Goal: Find specific page/section: Find specific page/section

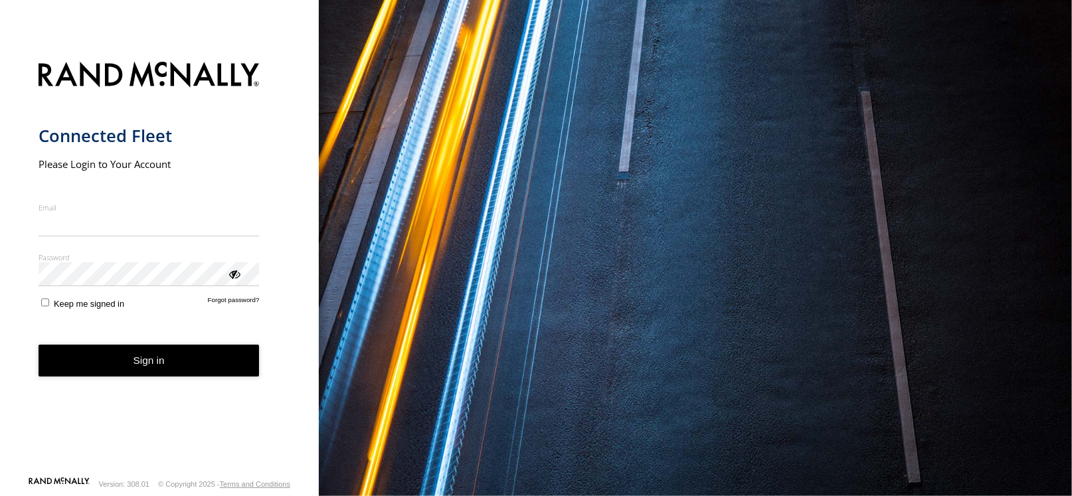
type input "**********"
click at [163, 377] on button "Sign in" at bounding box center [149, 361] width 221 height 33
click at [170, 360] on button "Sign in" at bounding box center [149, 361] width 221 height 33
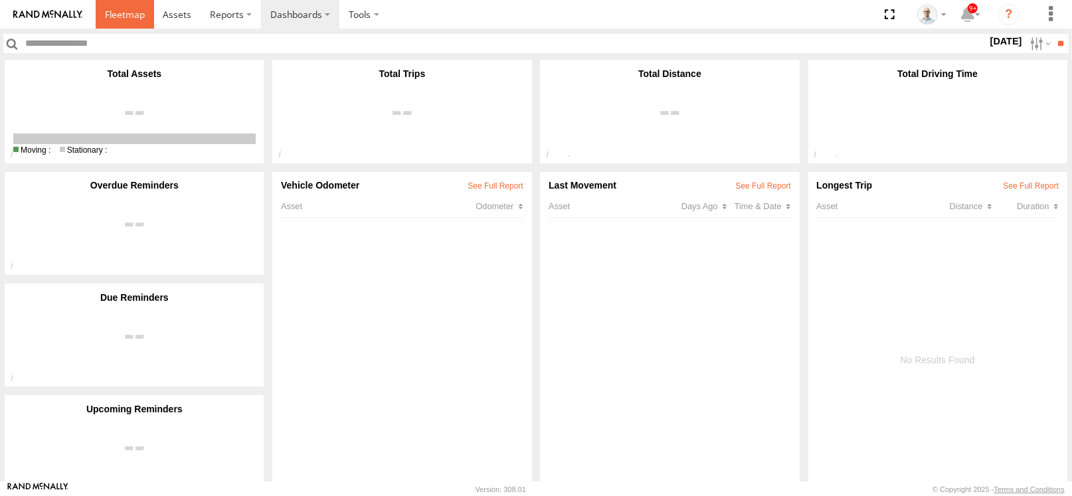
click at [126, 17] on span at bounding box center [125, 14] width 40 height 13
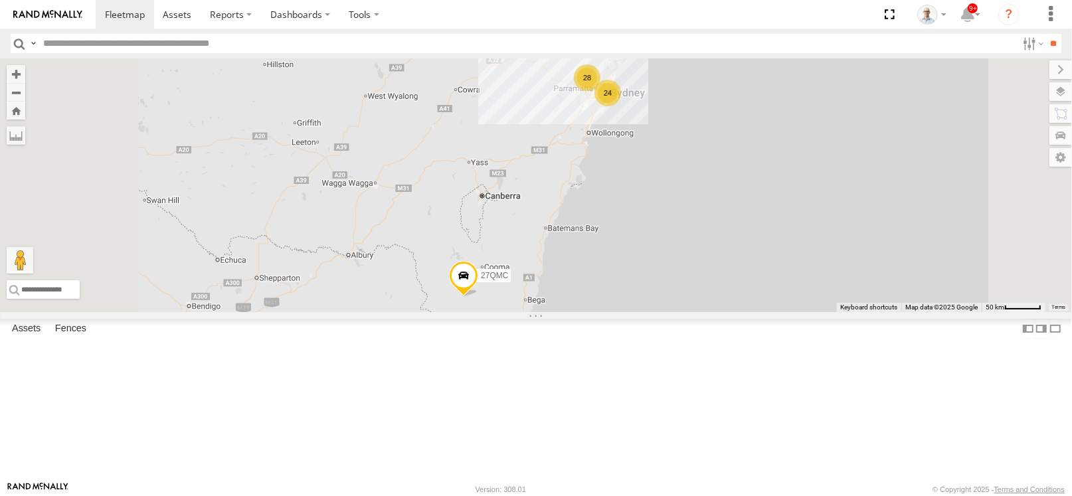
click at [601, 91] on div "28" at bounding box center [587, 77] width 27 height 27
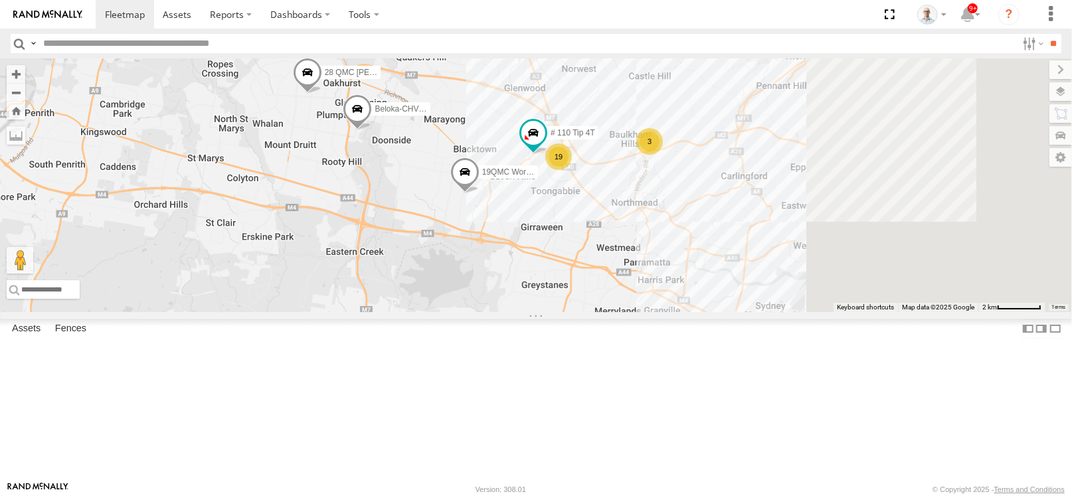
drag, startPoint x: 828, startPoint y: 302, endPoint x: 651, endPoint y: 201, distance: 204.4
click at [651, 201] on div "27QMC 12 QMC Jack Hook # KS75A Beloka-EKV93V 19QMC Workshop Beloka-CHV61N QMC M…" at bounding box center [536, 185] width 1072 height 254
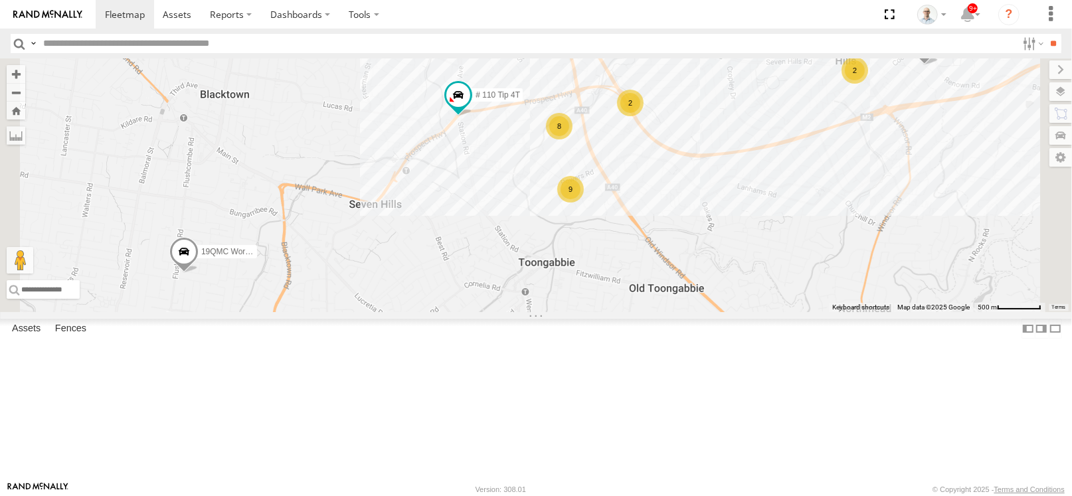
click at [644, 116] on div "2" at bounding box center [630, 103] width 27 height 27
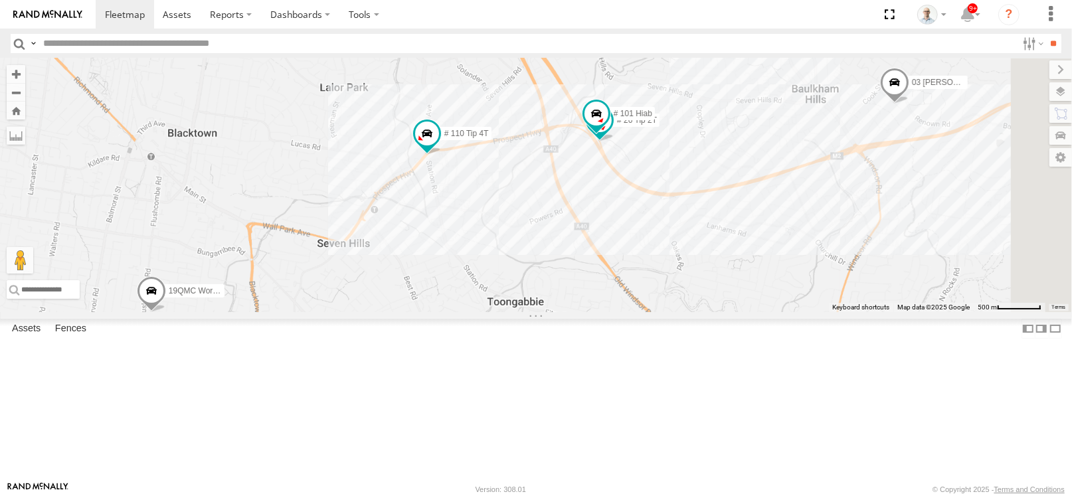
drag, startPoint x: 878, startPoint y: 242, endPoint x: 646, endPoint y: 234, distance: 232.7
click at [646, 234] on div "27QMC 12 QMC Jack Hook # KS75A Beloka-EKV93V 19QMC Workshop Beloka-CHV61N QMC M…" at bounding box center [536, 185] width 1072 height 254
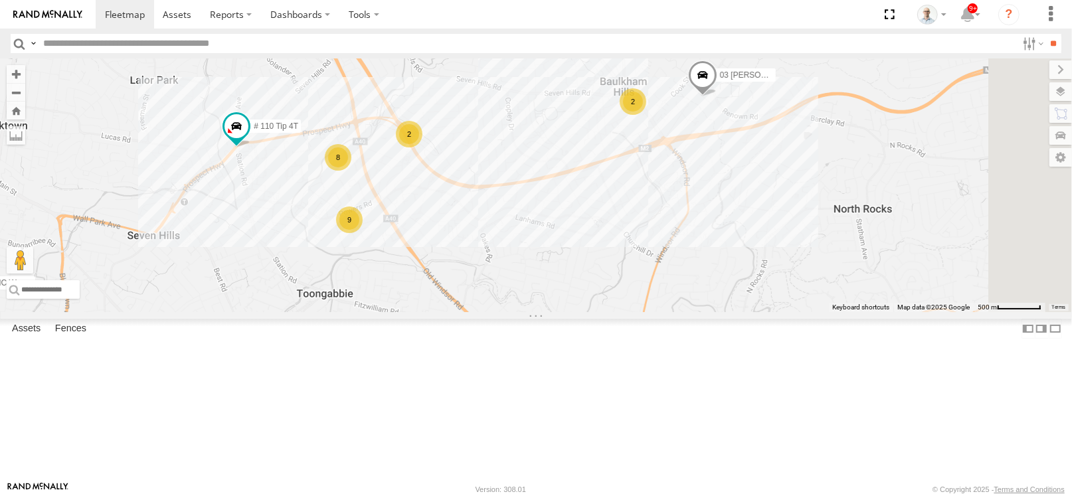
click at [646, 115] on div "2" at bounding box center [633, 101] width 27 height 27
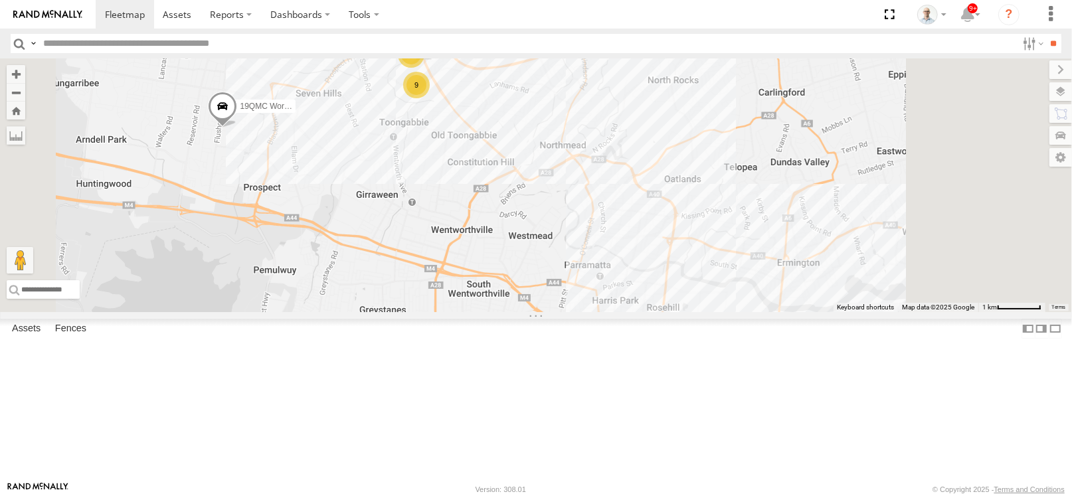
drag, startPoint x: 759, startPoint y: 313, endPoint x: 714, endPoint y: 180, distance: 140.3
click at [714, 180] on div "27QMC 12 QMC Jack Hook # KS75A Beloka-EKV93V 19QMC Workshop Beloka-CHV61N QMC M…" at bounding box center [536, 185] width 1072 height 254
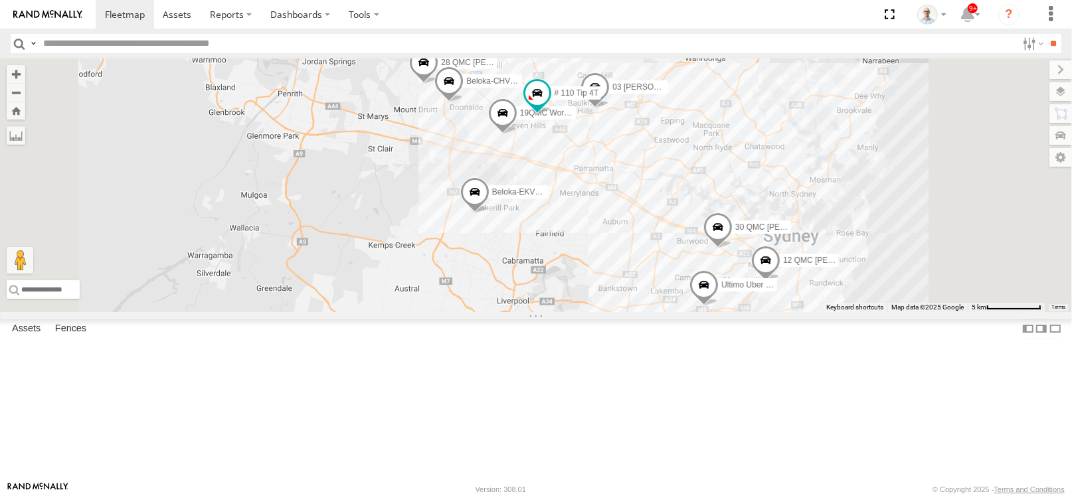
drag, startPoint x: 834, startPoint y: 258, endPoint x: 668, endPoint y: 201, distance: 175.6
click at [668, 201] on div "27QMC Ultimo Uber 09QMC 12 QMC Jack Hook # KS75A Beloka-EKV93V 19QMC Workshop B…" at bounding box center [536, 185] width 1072 height 254
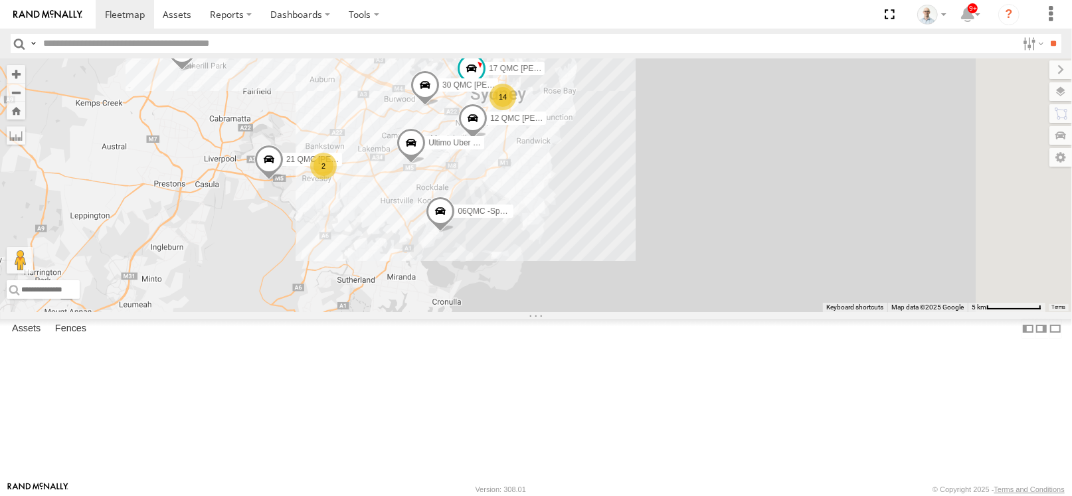
drag, startPoint x: 815, startPoint y: 352, endPoint x: 617, endPoint y: 244, distance: 225.1
click at [617, 244] on div "27QMC Ultimo Uber 09QMC 12 QMC Jack Hook # KS75A Beloka-EKV93V 19QMC Workshop B…" at bounding box center [536, 185] width 1072 height 254
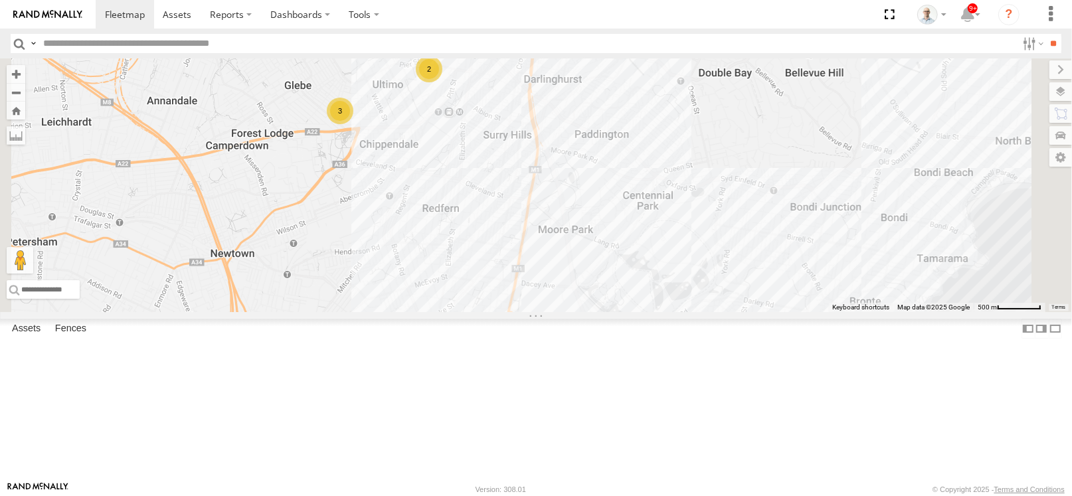
drag, startPoint x: 569, startPoint y: 98, endPoint x: 575, endPoint y: 155, distance: 56.9
click at [575, 155] on div "27QMC Ultimo Uber 09QMC 12 QMC Jack Hook # KS75A Beloka-EKV93V 19QMC Workshop B…" at bounding box center [536, 185] width 1072 height 254
click at [442, 82] on div "2" at bounding box center [429, 69] width 27 height 27
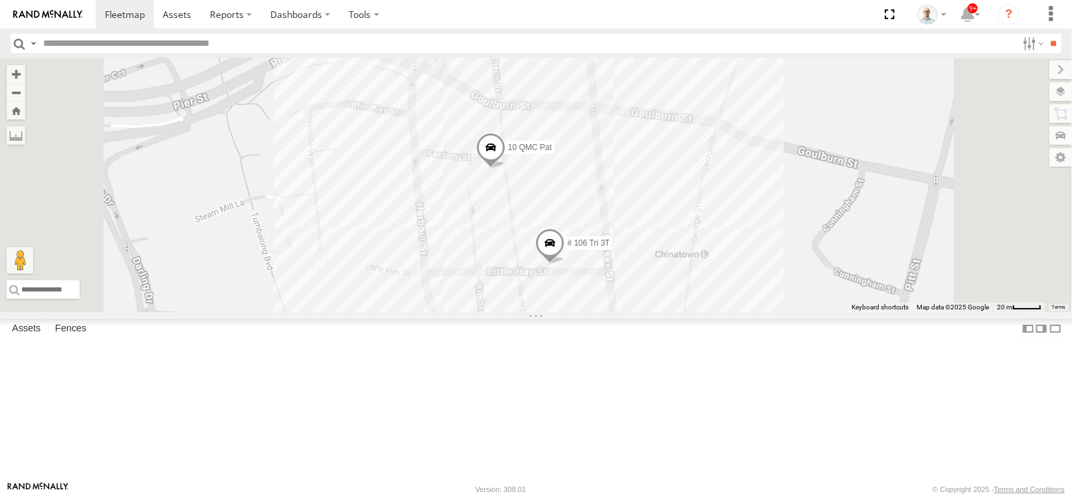
drag, startPoint x: 909, startPoint y: 177, endPoint x: 863, endPoint y: 233, distance: 72.7
click at [863, 233] on div "27QMC Ultimo Uber 09QMC 12 QMC Jack Hook # KS75A Beloka-EKV93V 19QMC Workshop B…" at bounding box center [536, 185] width 1072 height 254
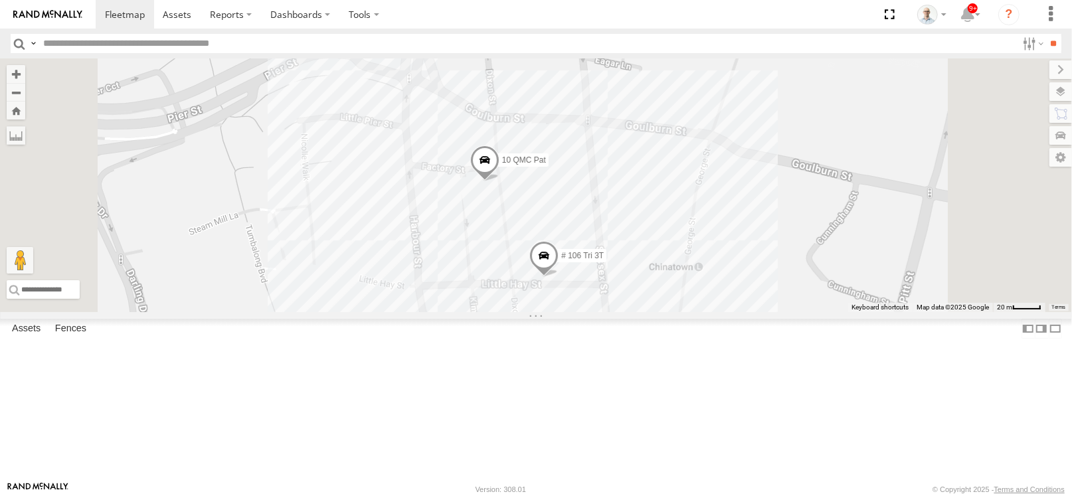
drag, startPoint x: 850, startPoint y: 200, endPoint x: 844, endPoint y: 215, distance: 15.8
click at [844, 215] on div "27QMC Ultimo Uber 09QMC 12 QMC Jack Hook # KS75A Beloka-EKV93V 19QMC Workshop B…" at bounding box center [536, 185] width 1072 height 254
drag, startPoint x: 751, startPoint y: 140, endPoint x: 751, endPoint y: 148, distance: 8.6
click at [751, 148] on div "27QMC Ultimo Uber 09QMC 12 QMC Jack Hook # KS75A Beloka-EKV93V 19QMC Workshop B…" at bounding box center [536, 185] width 1072 height 254
drag, startPoint x: 420, startPoint y: 206, endPoint x: 407, endPoint y: 225, distance: 22.9
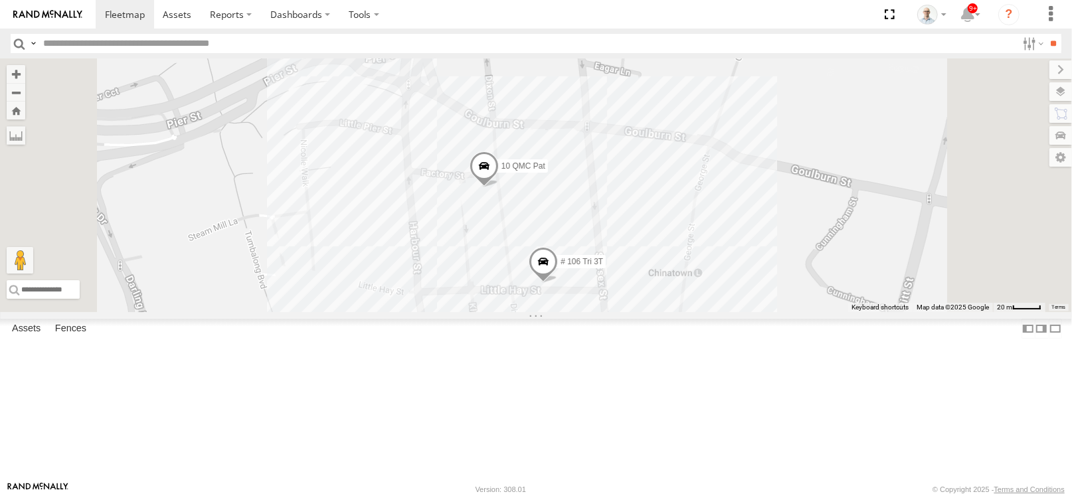
click at [407, 225] on div "27QMC Ultimo Uber 09QMC 12 QMC Jack Hook # KS75A Beloka-EKV93V 19QMC Workshop B…" at bounding box center [536, 185] width 1072 height 254
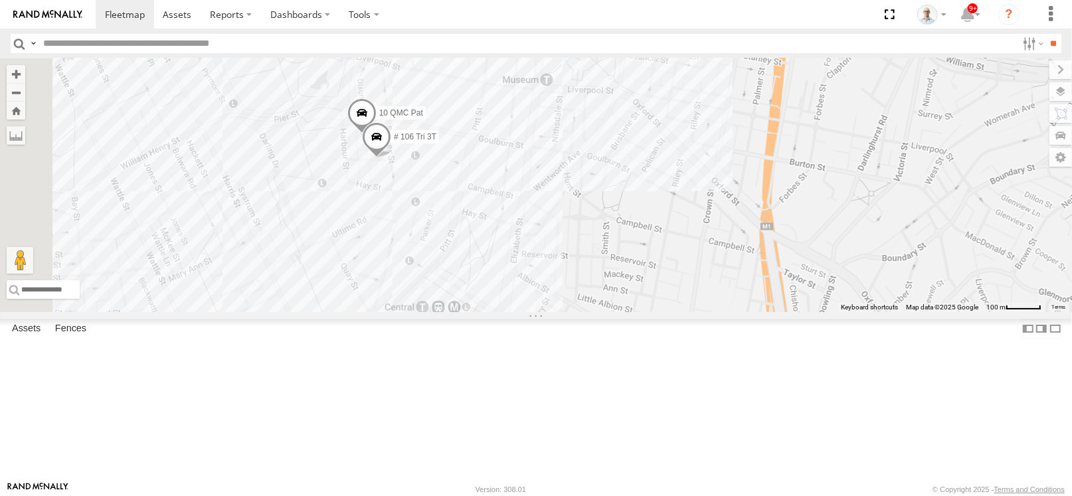
drag, startPoint x: 422, startPoint y: 104, endPoint x: 493, endPoint y: 177, distance: 102.0
click at [493, 177] on div "27QMC Ultimo Uber 09QMC 12 QMC Jack Hook # KS75A Beloka-EKV93V 19QMC Workshop B…" at bounding box center [536, 185] width 1072 height 254
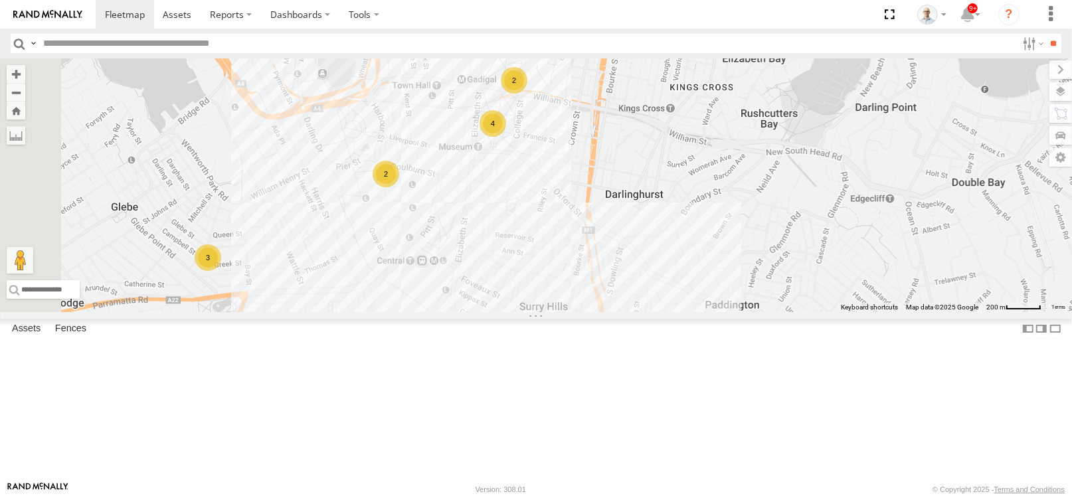
drag, startPoint x: 484, startPoint y: 121, endPoint x: 501, endPoint y: 167, distance: 49.6
click at [501, 167] on div "27QMC Ultimo Uber 09QMC 12 QMC Jack Hook # KS75A Beloka-EKV93V 19QMC Workshop B…" at bounding box center [536, 185] width 1072 height 254
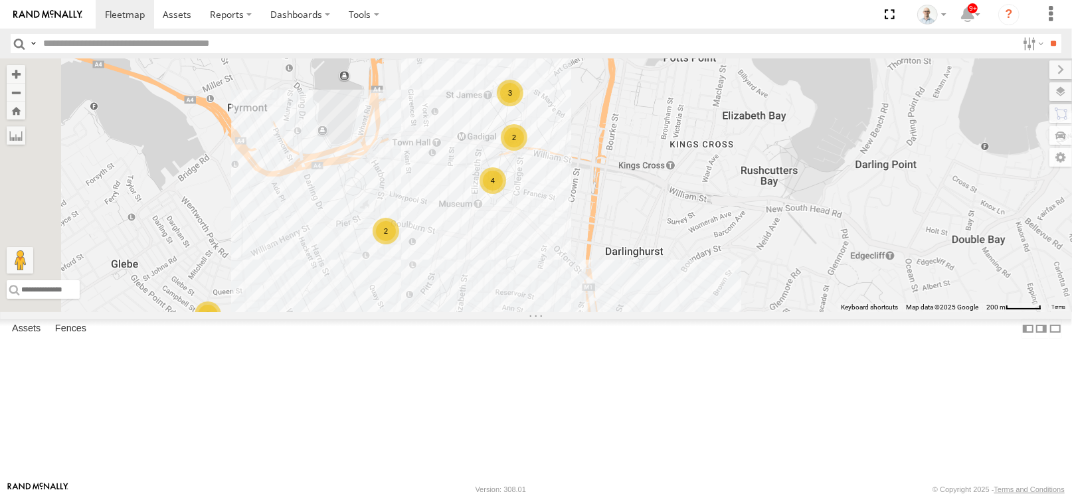
drag, startPoint x: 529, startPoint y: 134, endPoint x: 529, endPoint y: 195, distance: 60.5
click at [529, 195] on div "27QMC Ultimo Uber 09QMC 12 QMC Jack Hook # KS75A Beloka-EKV93V 19QMC Workshop B…" at bounding box center [536, 185] width 1072 height 254
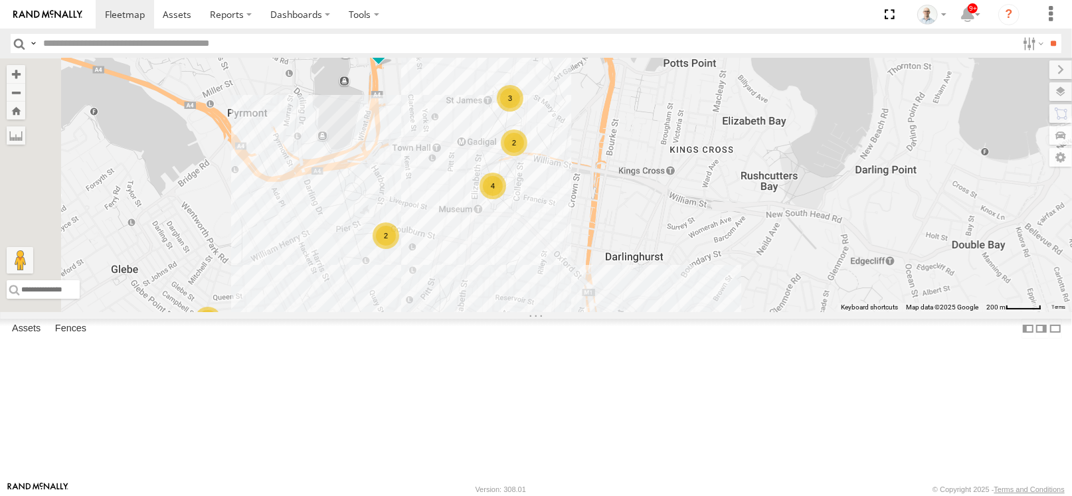
drag, startPoint x: 617, startPoint y: 175, endPoint x: 616, endPoint y: 191, distance: 16.0
click at [616, 191] on div "27QMC Ultimo Uber 09QMC 12 QMC Jack Hook # KS75A Beloka-EKV93V 19QMC Workshop B…" at bounding box center [536, 185] width 1072 height 254
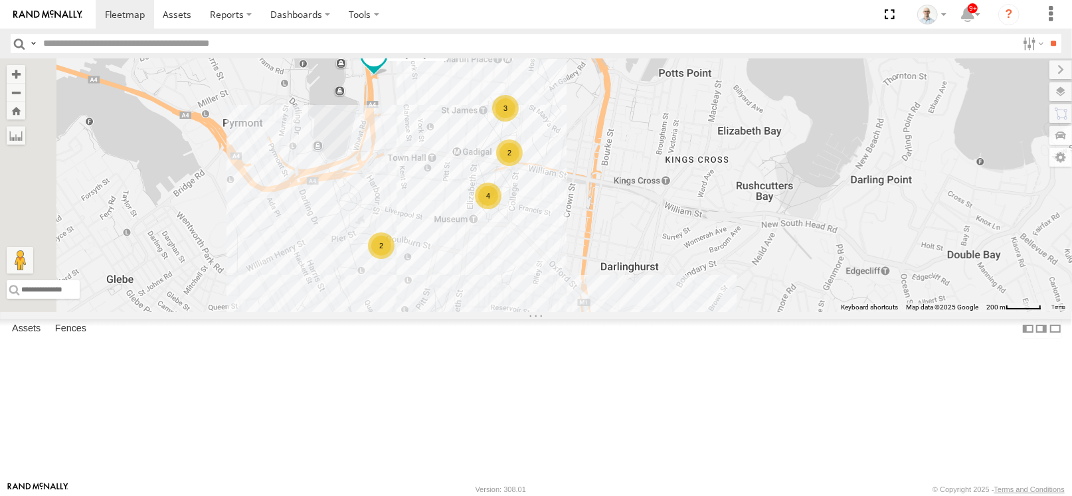
drag, startPoint x: 617, startPoint y: 181, endPoint x: 609, endPoint y: 181, distance: 8.0
click at [609, 181] on div "27QMC Ultimo Uber 09QMC 12 QMC Jack Hook # KS75A Beloka-EKV93V 19QMC Workshop B…" at bounding box center [536, 185] width 1072 height 254
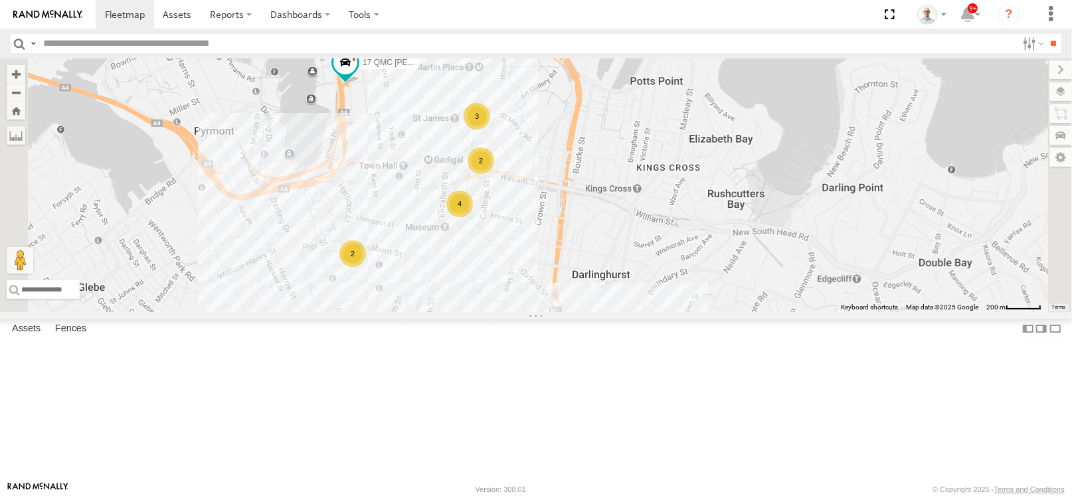
drag, startPoint x: 643, startPoint y: 157, endPoint x: 621, endPoint y: 165, distance: 23.3
click at [621, 165] on div "27QMC Ultimo Uber 09QMC 12 QMC Jack Hook # KS75A Beloka-EKV93V 19QMC Workshop B…" at bounding box center [536, 185] width 1072 height 254
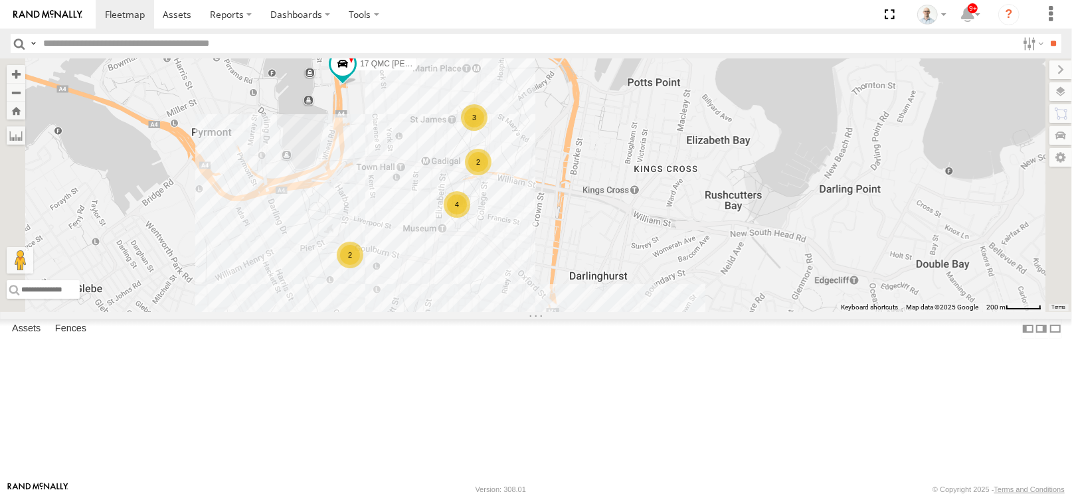
click at [635, 177] on div "27QMC Ultimo Uber 09QMC 12 QMC Jack Hook # KS75A Beloka-EKV93V 19QMC Workshop B…" at bounding box center [536, 185] width 1072 height 254
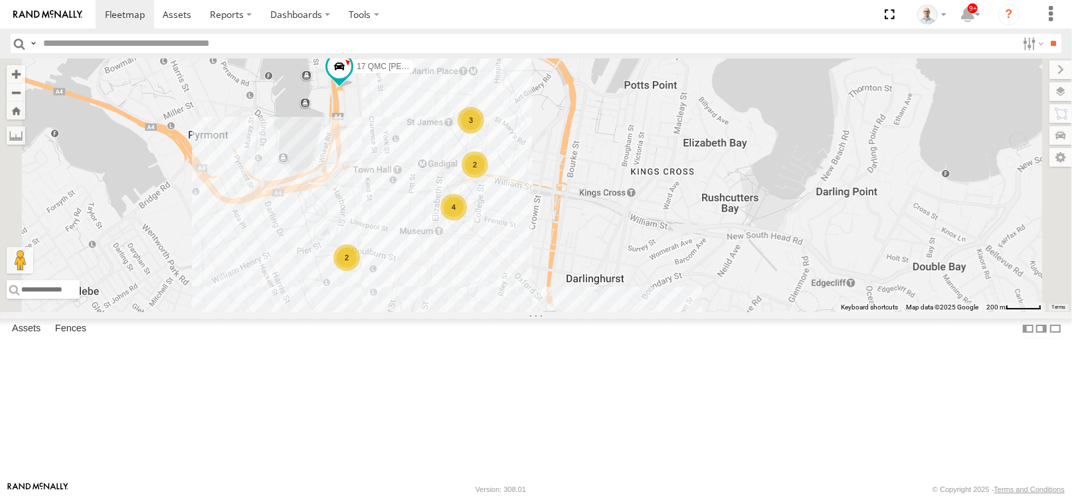
click at [636, 178] on div "27QMC Ultimo Uber 09QMC 12 QMC Jack Hook # KS75A Beloka-EKV93V 19QMC Workshop B…" at bounding box center [536, 185] width 1072 height 254
click at [484, 134] on div "3" at bounding box center [471, 120] width 27 height 27
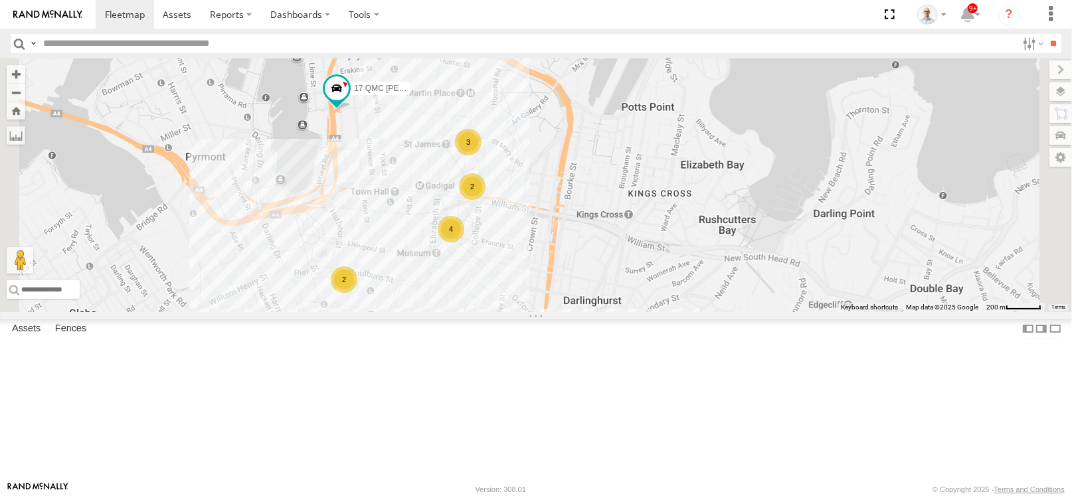
click at [625, 128] on div "27QMC Ultimo Uber 09QMC 12 QMC Jack Hook # KS75A Beloka-EKV93V 19QMC Workshop B…" at bounding box center [536, 185] width 1072 height 254
